Goal: Task Accomplishment & Management: Manage account settings

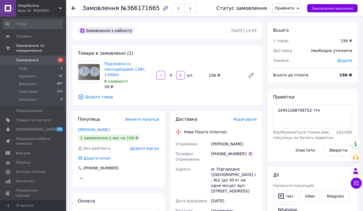
click at [31, 60] on span "Замовлення" at bounding box center [27, 60] width 23 height 5
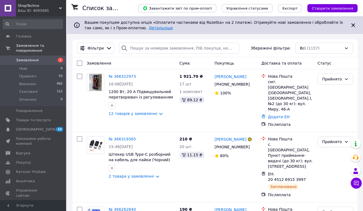
click at [149, 27] on link "Детальніше" at bounding box center [161, 28] width 24 height 4
click at [321, 9] on span "Створити замовлення" at bounding box center [331, 8] width 41 height 4
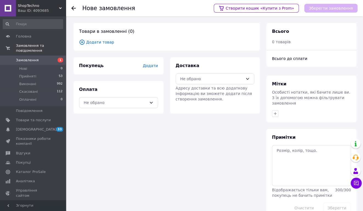
click at [100, 44] on span "Додати товар" at bounding box center [166, 42] width 175 height 6
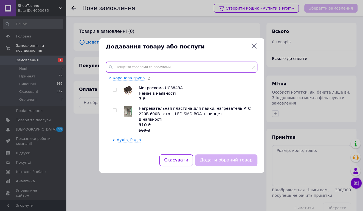
paste input "Плата управління для точкового зварювання 100А"
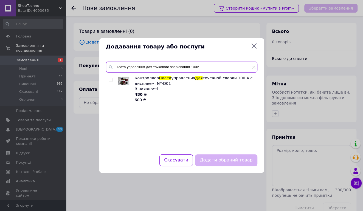
type input "Плата управління для точкового зварювання 100А"
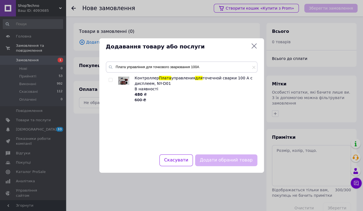
click at [111, 83] on div at bounding box center [111, 88] width 5 height 27
click at [111, 82] on span at bounding box center [111, 80] width 4 height 4
click at [111, 82] on input "checkbox" at bounding box center [111, 80] width 4 height 4
checkbox input "true"
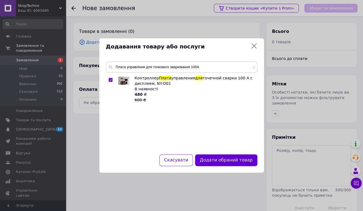
click at [214, 158] on button "Додати обраний товар" at bounding box center [226, 161] width 62 height 12
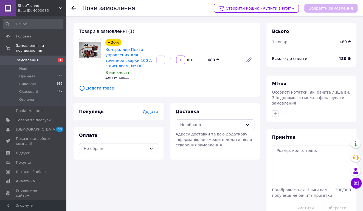
click at [154, 112] on span "Додати" at bounding box center [149, 112] width 15 height 4
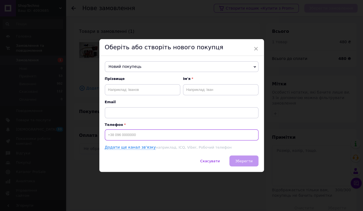
paste input "[PHONE_NUMBER]"
type input "[PHONE_NUMBER]"
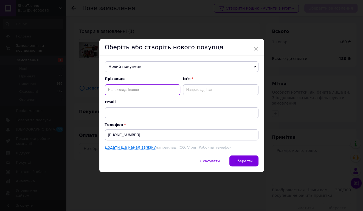
paste input "[PERSON_NAME]"
click at [136, 90] on input "[PERSON_NAME]" at bounding box center [142, 89] width 75 height 11
type input "Щирый"
paste input "[PERSON_NAME]"
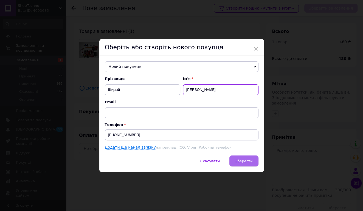
type input "[PERSON_NAME]"
click at [245, 162] on span "Зберегти" at bounding box center [243, 161] width 17 height 4
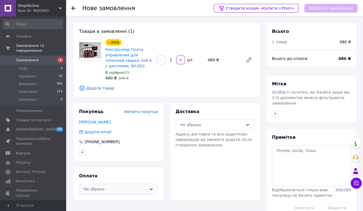
click at [150, 191] on icon at bounding box center [151, 189] width 4 height 4
click at [106, 168] on span "Післяплата" at bounding box center [122, 166] width 61 height 5
click at [208, 124] on div "Не обрано" at bounding box center [211, 125] width 63 height 6
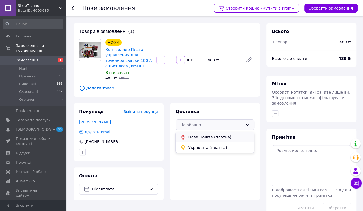
click at [209, 138] on span "Нова Пошта (платна)" at bounding box center [218, 137] width 61 height 5
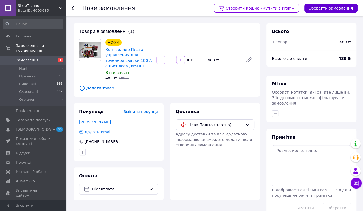
click at [326, 5] on button "Зберегти замовлення" at bounding box center [330, 8] width 53 height 9
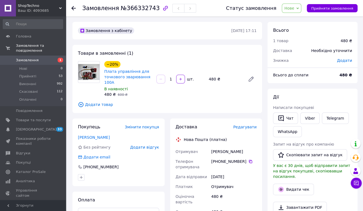
click at [251, 125] on span "Редагувати" at bounding box center [244, 127] width 23 height 4
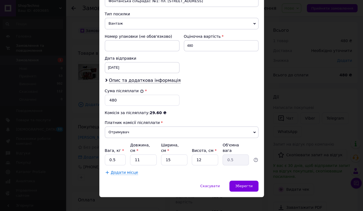
scroll to position [99, 0]
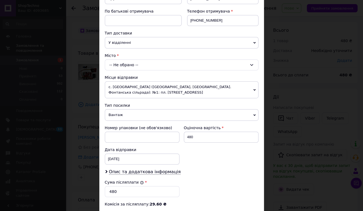
click at [138, 66] on div "-- Не обрано --" at bounding box center [181, 64] width 153 height 11
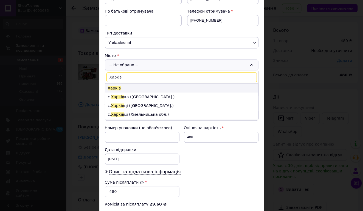
type input "Харків"
click at [127, 90] on li "Харків" at bounding box center [181, 88] width 153 height 9
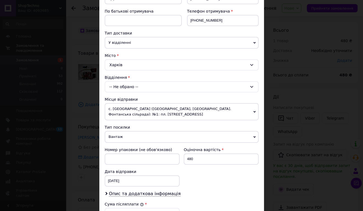
click at [139, 83] on div "-- Не обрано --" at bounding box center [181, 86] width 153 height 11
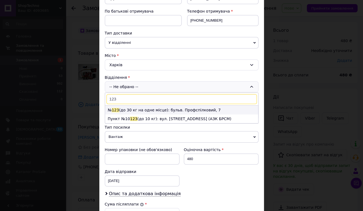
type input "123"
click at [152, 112] on li "№ 123 (до 30 кг на одне місце): бульв. Профспілковий, 7" at bounding box center [181, 110] width 153 height 9
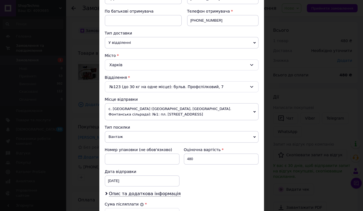
scroll to position [213, 0]
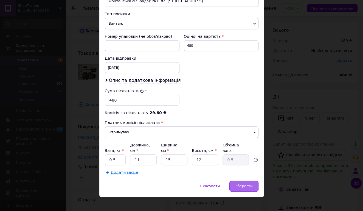
click at [238, 181] on div "Зберегти" at bounding box center [243, 186] width 29 height 11
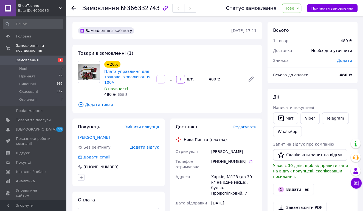
click at [336, 13] on div "Статус замовлення Нове Прийнято Виконано Скасовано Оплачено Прийняти замовлення" at bounding box center [286, 8] width 142 height 16
click at [326, 8] on span "Прийняти замовлення" at bounding box center [332, 8] width 42 height 4
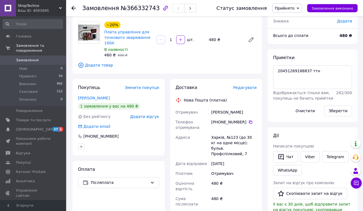
scroll to position [58, 0]
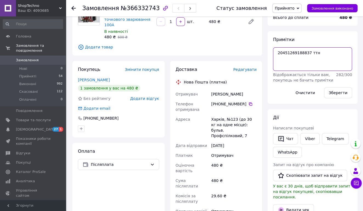
click at [289, 52] on textarea "20451269188837 ттн" at bounding box center [312, 59] width 79 height 24
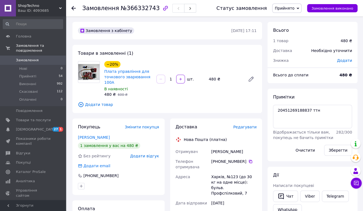
click at [42, 62] on span "Замовлення" at bounding box center [33, 60] width 35 height 5
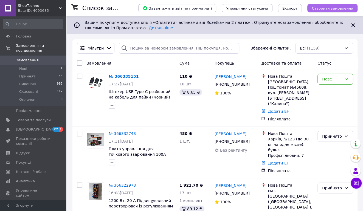
click at [336, 10] on span "Створити замовлення" at bounding box center [331, 8] width 41 height 4
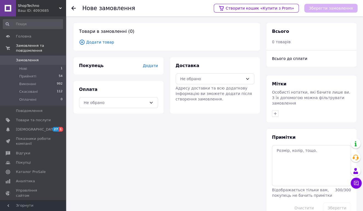
click at [105, 43] on span "Додати товар" at bounding box center [166, 42] width 175 height 6
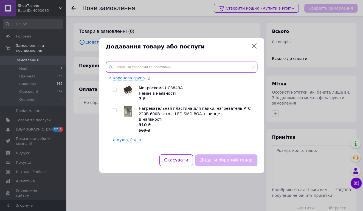
click at [127, 65] on input "text" at bounding box center [181, 67] width 151 height 11
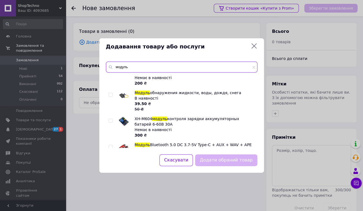
scroll to position [459, 0]
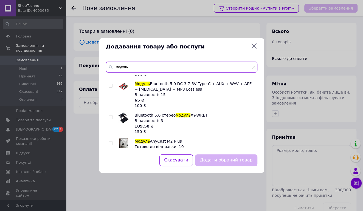
type input "модуль"
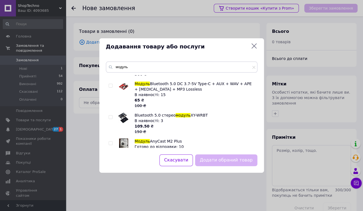
click at [108, 130] on div "MP3 плеер, FM модуль USB microSD, Bluetooth 5.0 5-12В врезной корпус 2 *25 Вт Н…" at bounding box center [181, 111] width 151 height 73
click at [112, 141] on span at bounding box center [111, 143] width 4 height 4
click at [112, 142] on input "checkbox" at bounding box center [111, 144] width 4 height 4
checkbox input "true"
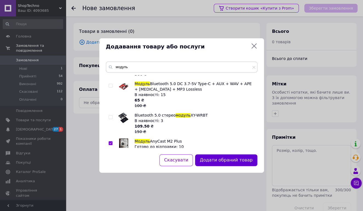
click at [233, 165] on button "Додати обраний товар" at bounding box center [226, 161] width 62 height 12
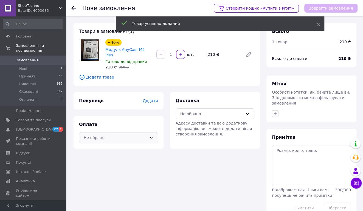
click at [120, 135] on div "Не обрано" at bounding box center [115, 138] width 63 height 6
click at [112, 155] on span "Післяплата" at bounding box center [122, 154] width 61 height 5
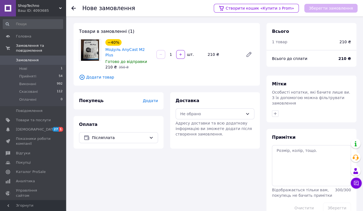
click at [150, 100] on div "Покупець Додати" at bounding box center [118, 100] width 90 height 17
click at [151, 99] on span "Додати" at bounding box center [149, 101] width 15 height 4
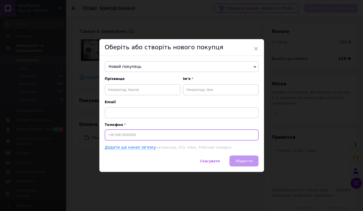
paste input "[PHONE_NUMBER]"
type input "[PHONE_NUMBER]"
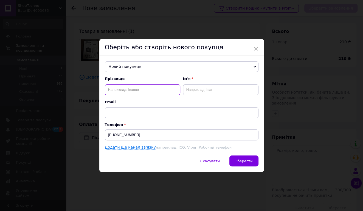
paste input "[PERSON_NAME]"
click at [164, 92] on input "[PERSON_NAME]" at bounding box center [142, 89] width 75 height 11
type input "[PERSON_NAME]"
paste input "[PERSON_NAME]"
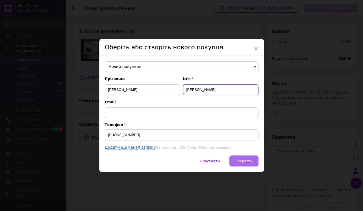
type input "[PERSON_NAME]"
click at [236, 161] on button "Зберегти" at bounding box center [243, 161] width 29 height 11
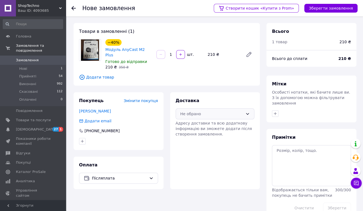
click at [230, 111] on div "Не обрано" at bounding box center [211, 114] width 63 height 6
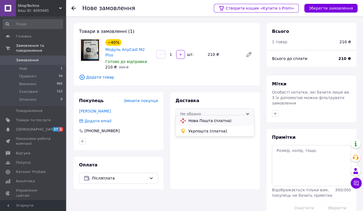
click at [214, 121] on span "Нова Пошта (платна)" at bounding box center [218, 120] width 61 height 5
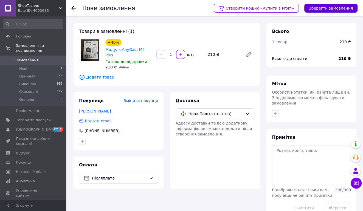
click at [335, 8] on button "Зберегти замовлення" at bounding box center [330, 8] width 53 height 9
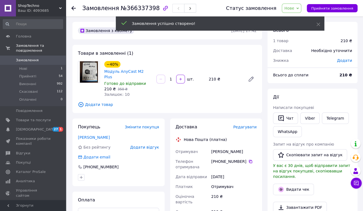
click at [340, 49] on div "Необхідно уточнити" at bounding box center [330, 51] width 47 height 12
click at [342, 62] on span "Додати" at bounding box center [343, 60] width 15 height 4
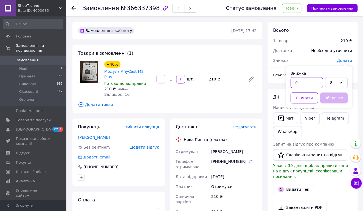
click at [300, 86] on input "text" at bounding box center [306, 82] width 32 height 11
type input "2"
click at [333, 94] on button "Зберегти" at bounding box center [333, 98] width 27 height 11
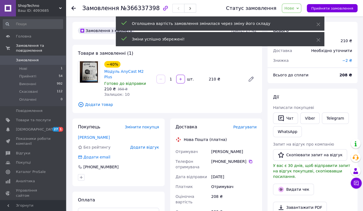
click at [249, 125] on span "Редагувати" at bounding box center [244, 127] width 23 height 4
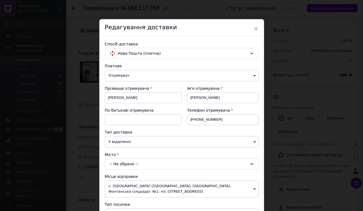
scroll to position [61, 0]
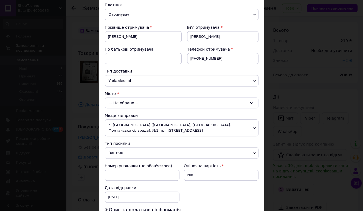
click at [133, 101] on div "-- Не обрано --" at bounding box center [181, 103] width 153 height 11
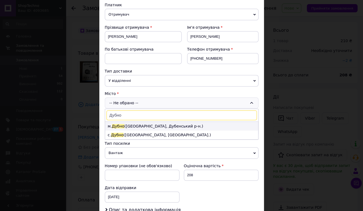
type input "Дубно"
click at [178, 126] on li "м. [GEOGRAPHIC_DATA] ([GEOGRAPHIC_DATA], [GEOGRAPHIC_DATA].)" at bounding box center [181, 126] width 153 height 9
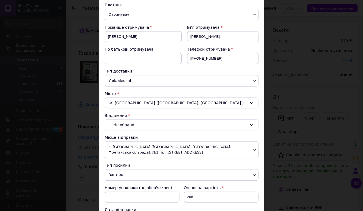
click at [173, 125] on div "-- Не обрано --" at bounding box center [181, 124] width 153 height 11
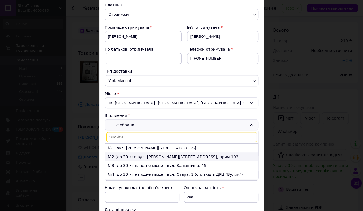
click at [164, 157] on li "№2 (до 30 кг): вул. [PERSON_NAME][STREET_ADDRESS], прим.103" at bounding box center [181, 157] width 153 height 9
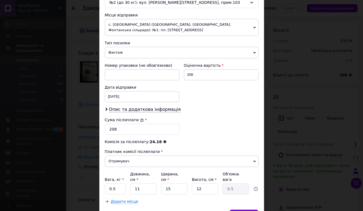
scroll to position [213, 0]
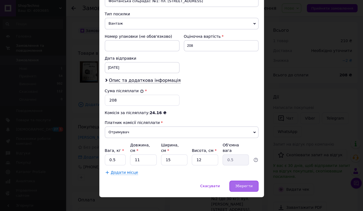
click at [238, 184] on span "Зберегти" at bounding box center [243, 186] width 17 height 4
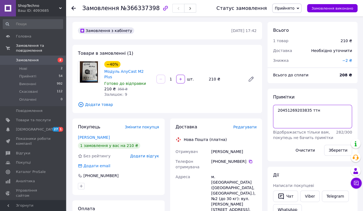
click at [297, 110] on textarea "20451269203835 ттн" at bounding box center [312, 117] width 79 height 24
